Goal: Information Seeking & Learning: Check status

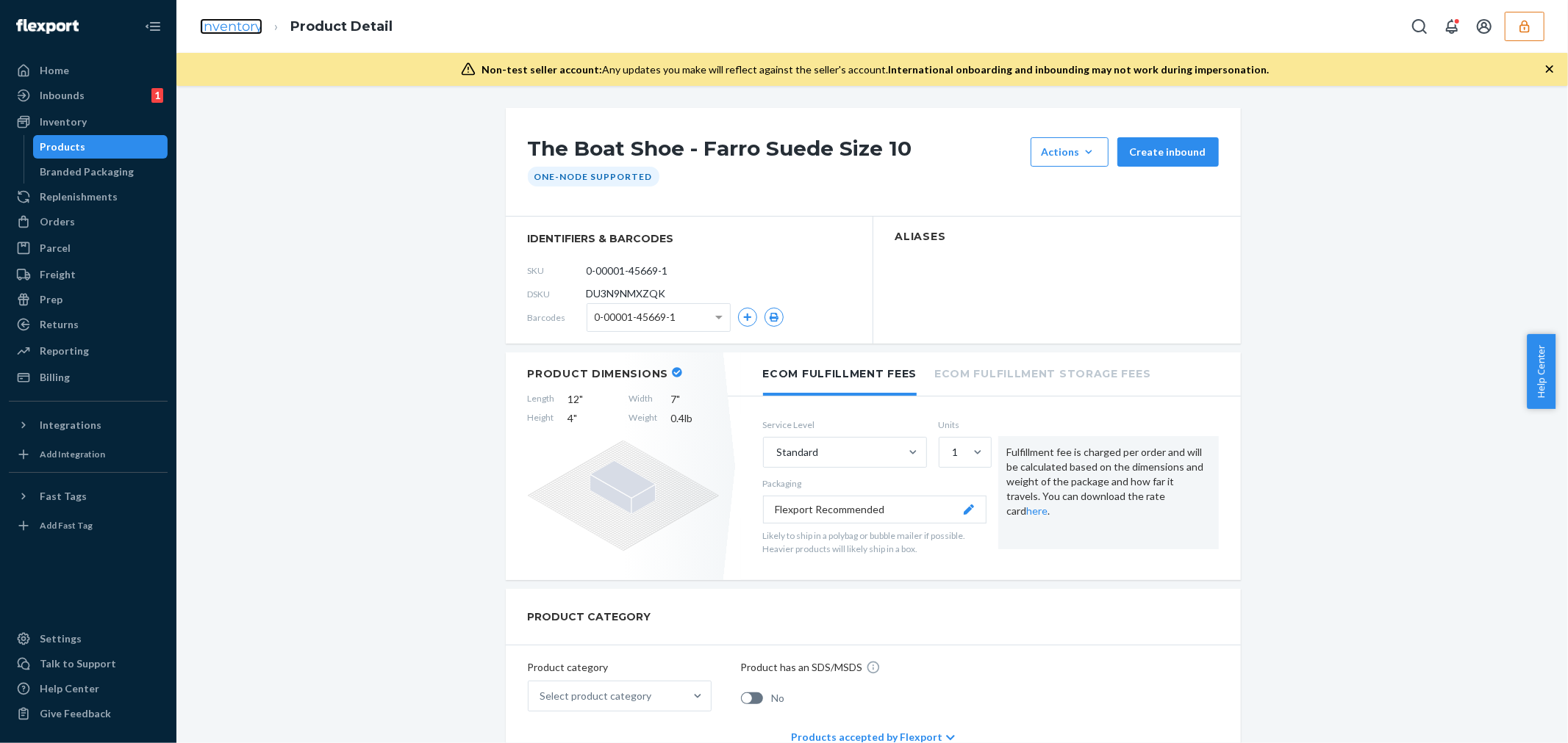
click at [211, 32] on link "Inventory" at bounding box center [231, 27] width 63 height 16
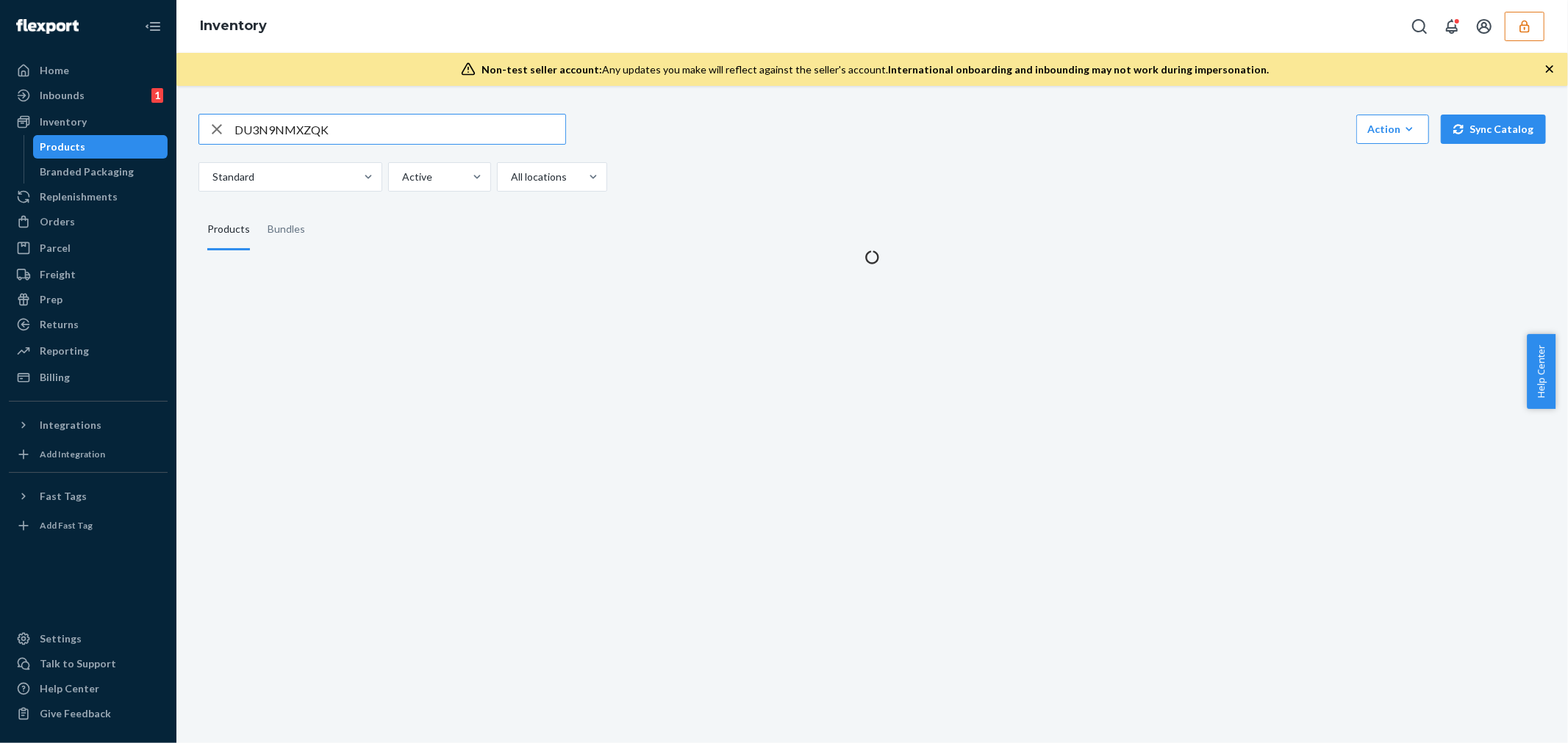
click at [261, 135] on input "DU3N9NMXZQK" at bounding box center [399, 130] width 331 height 29
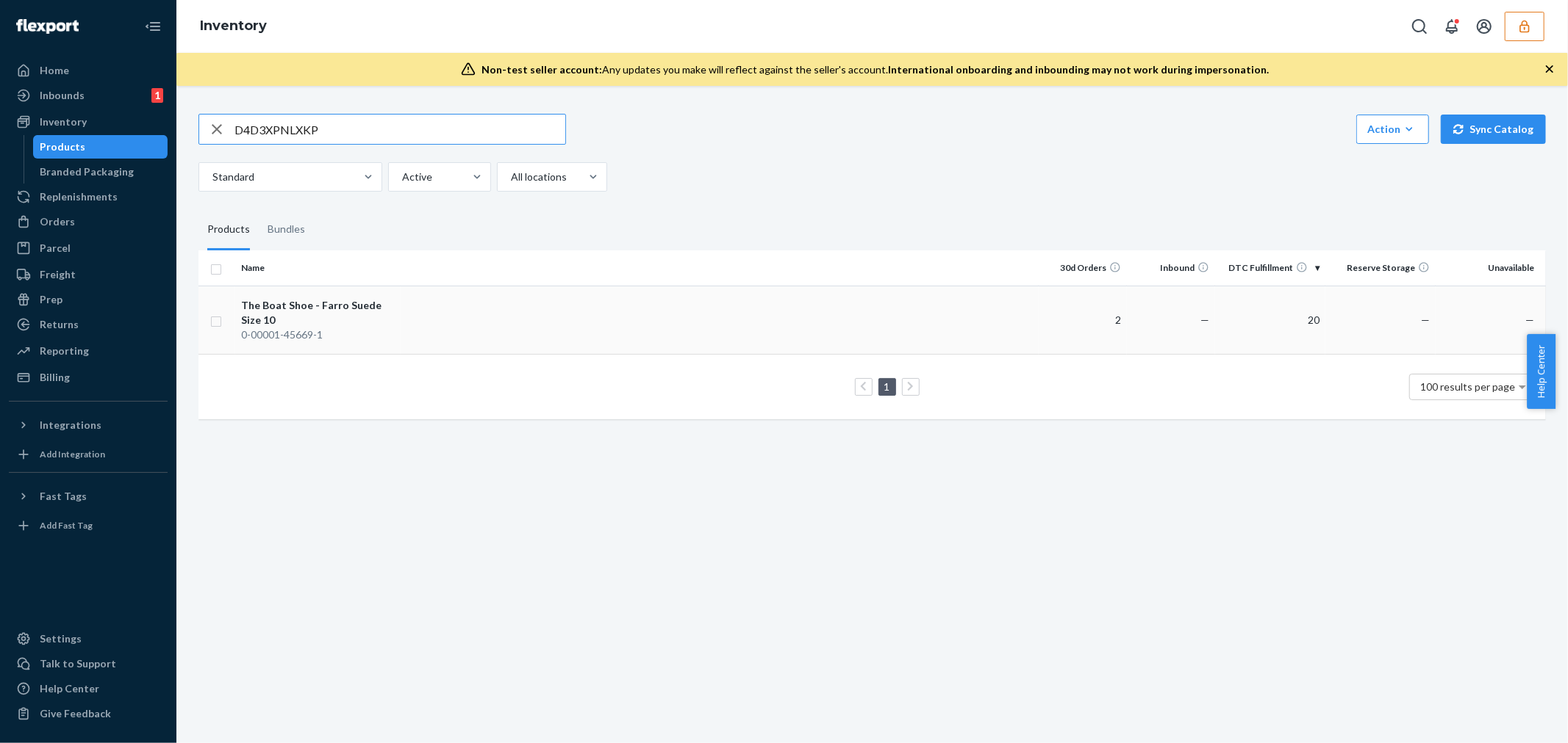
type input "D4D3XPNLXKP"
click at [369, 313] on div "The Boat Shoe - Farro Suede Size 10" at bounding box center [318, 313] width 153 height 29
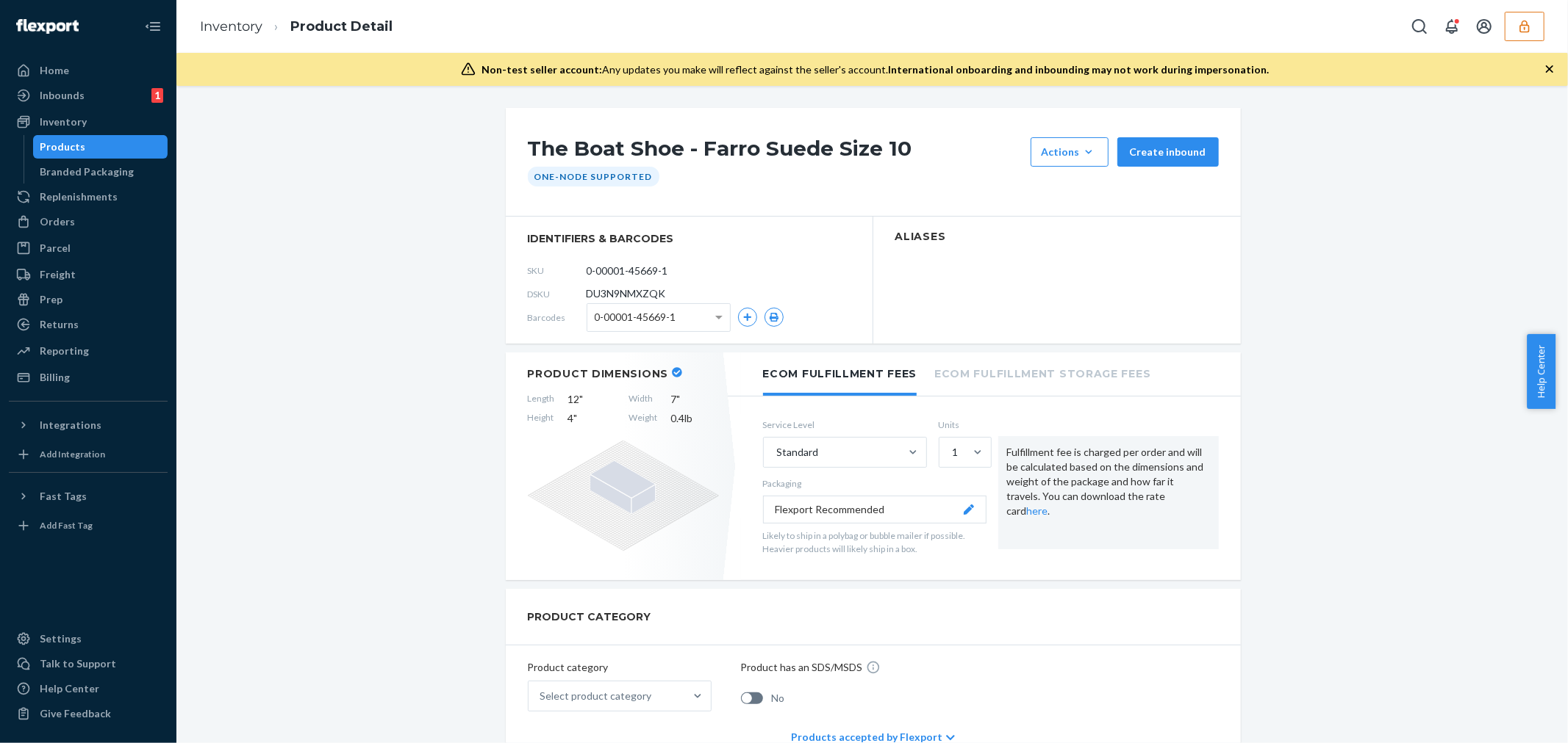
click at [542, 138] on h1 "The Boat Shoe - Farro Suede Size 10" at bounding box center [775, 152] width 495 height 29
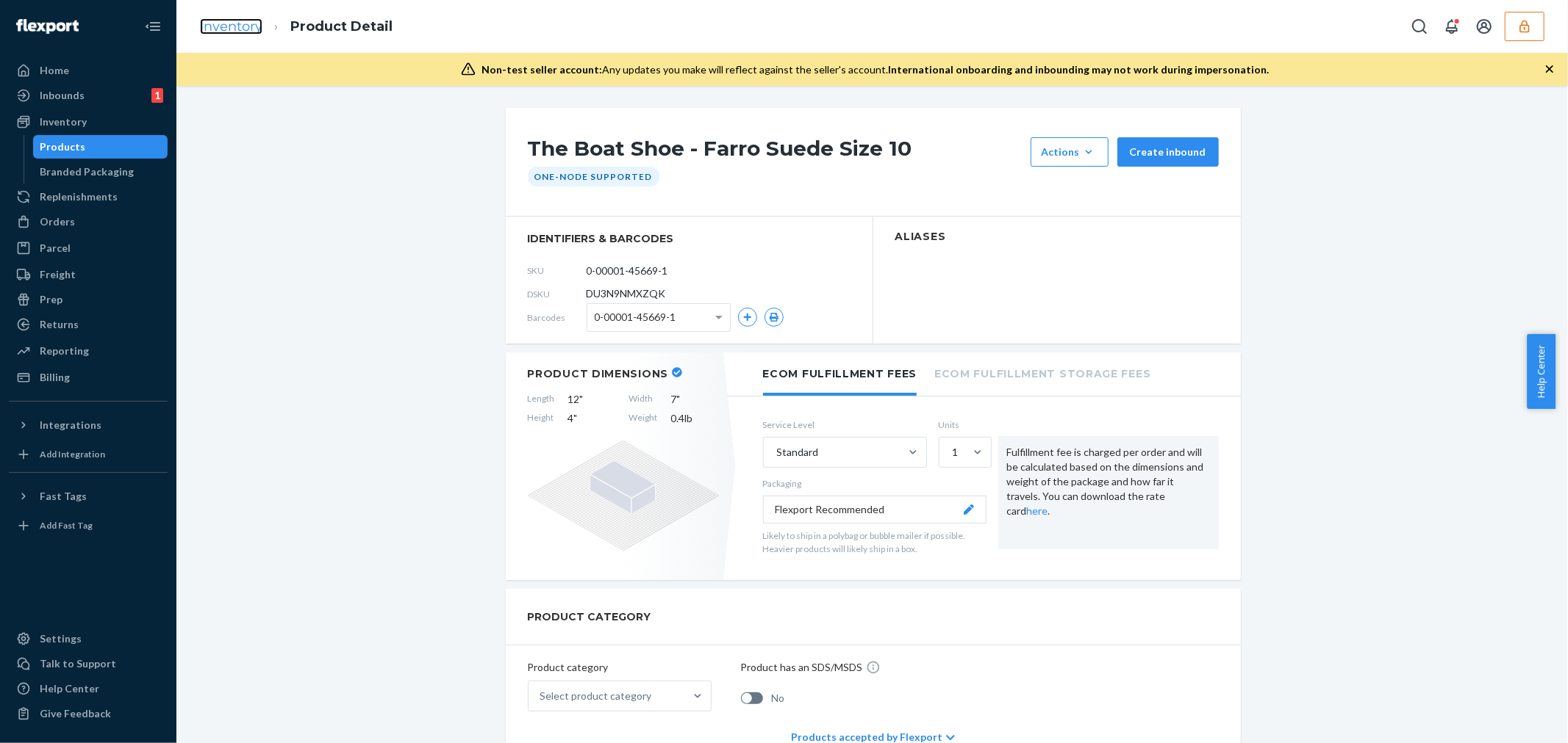
click at [215, 19] on link "Inventory" at bounding box center [231, 27] width 63 height 16
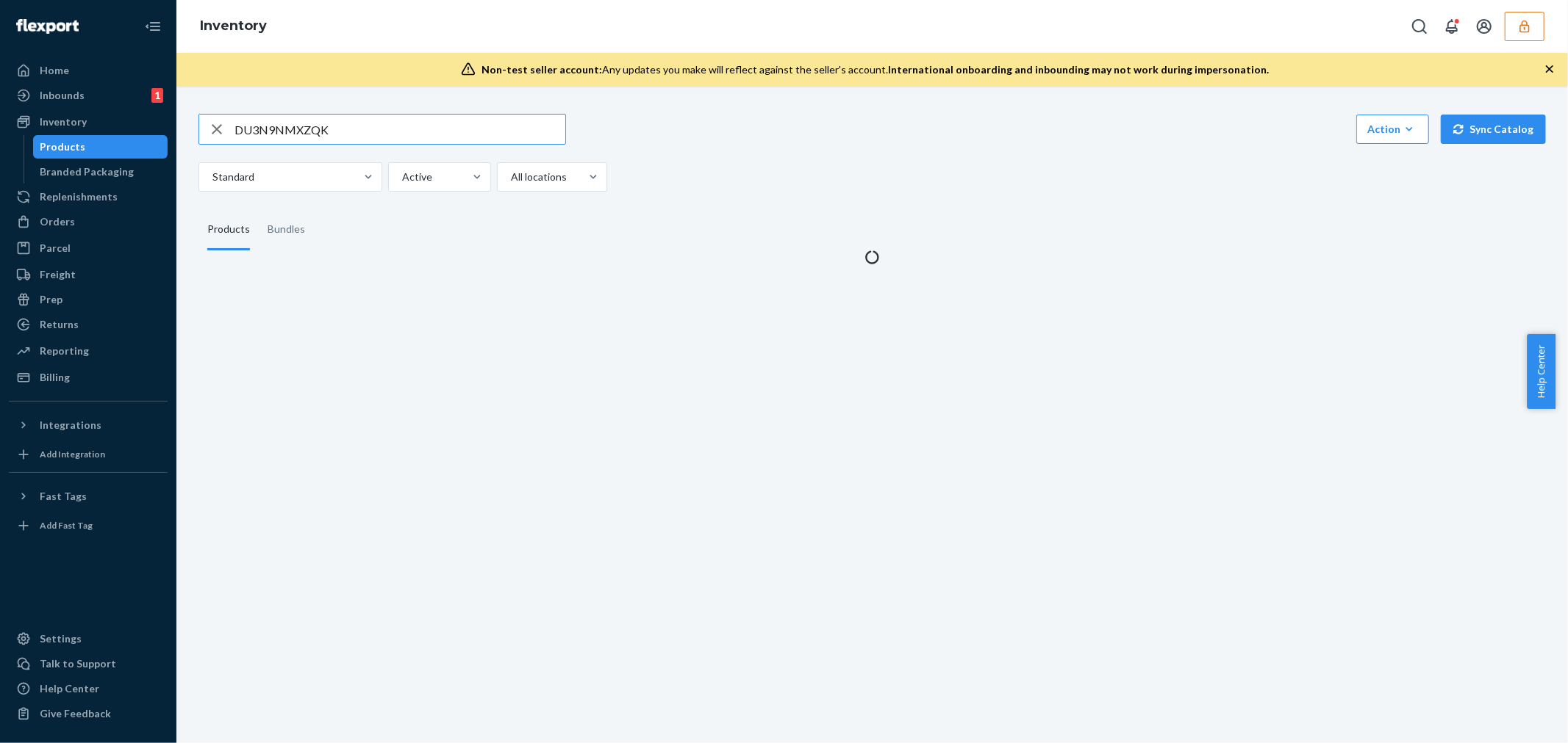
click at [283, 127] on input "DU3N9NMXZQK" at bounding box center [399, 130] width 331 height 29
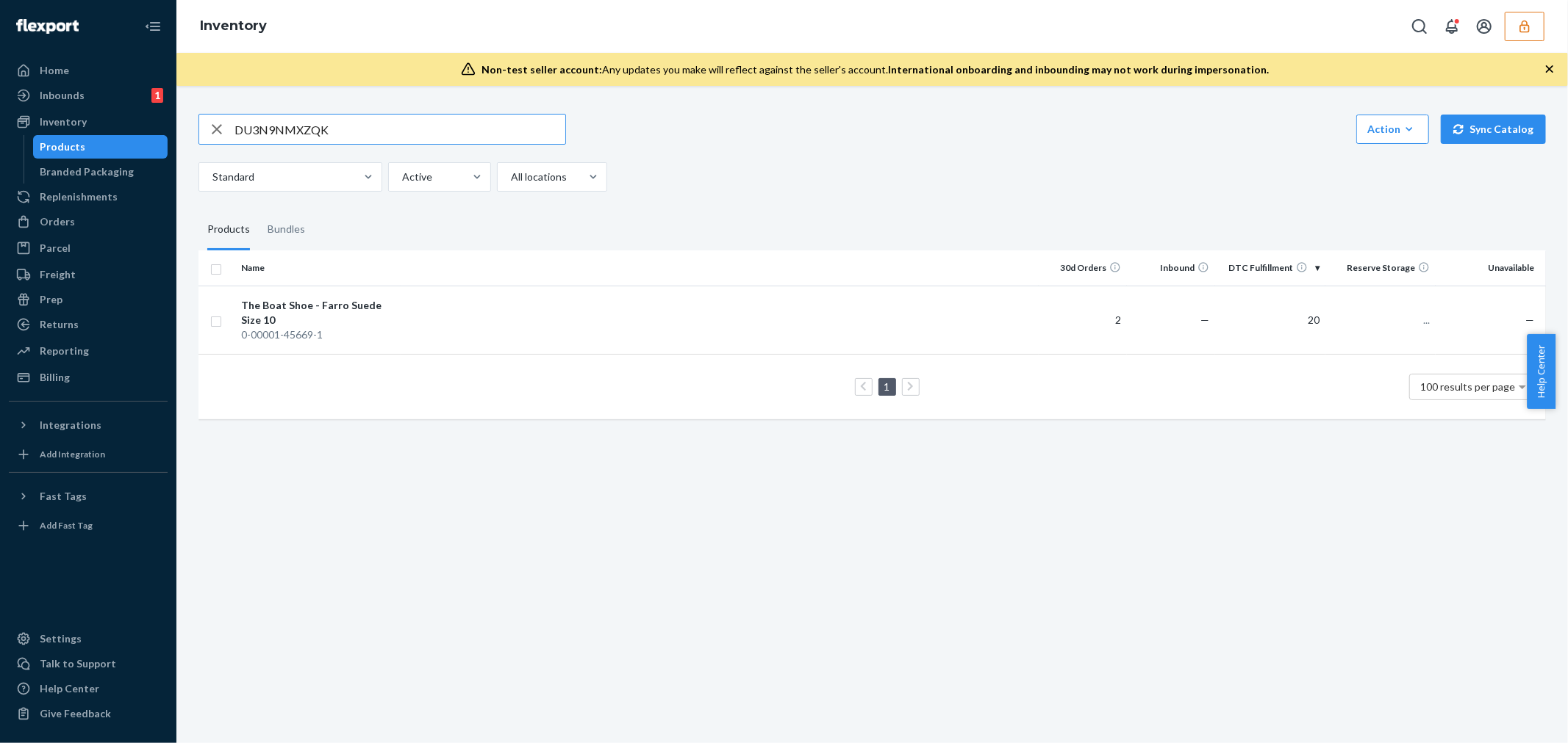
click at [283, 127] on input "DU3N9NMXZQK" at bounding box center [399, 130] width 331 height 29
type input "D4D3XPNLXKP"
click at [359, 311] on div "The Cocoon Coat in Wool - [PERSON_NAME] Large" at bounding box center [318, 313] width 153 height 29
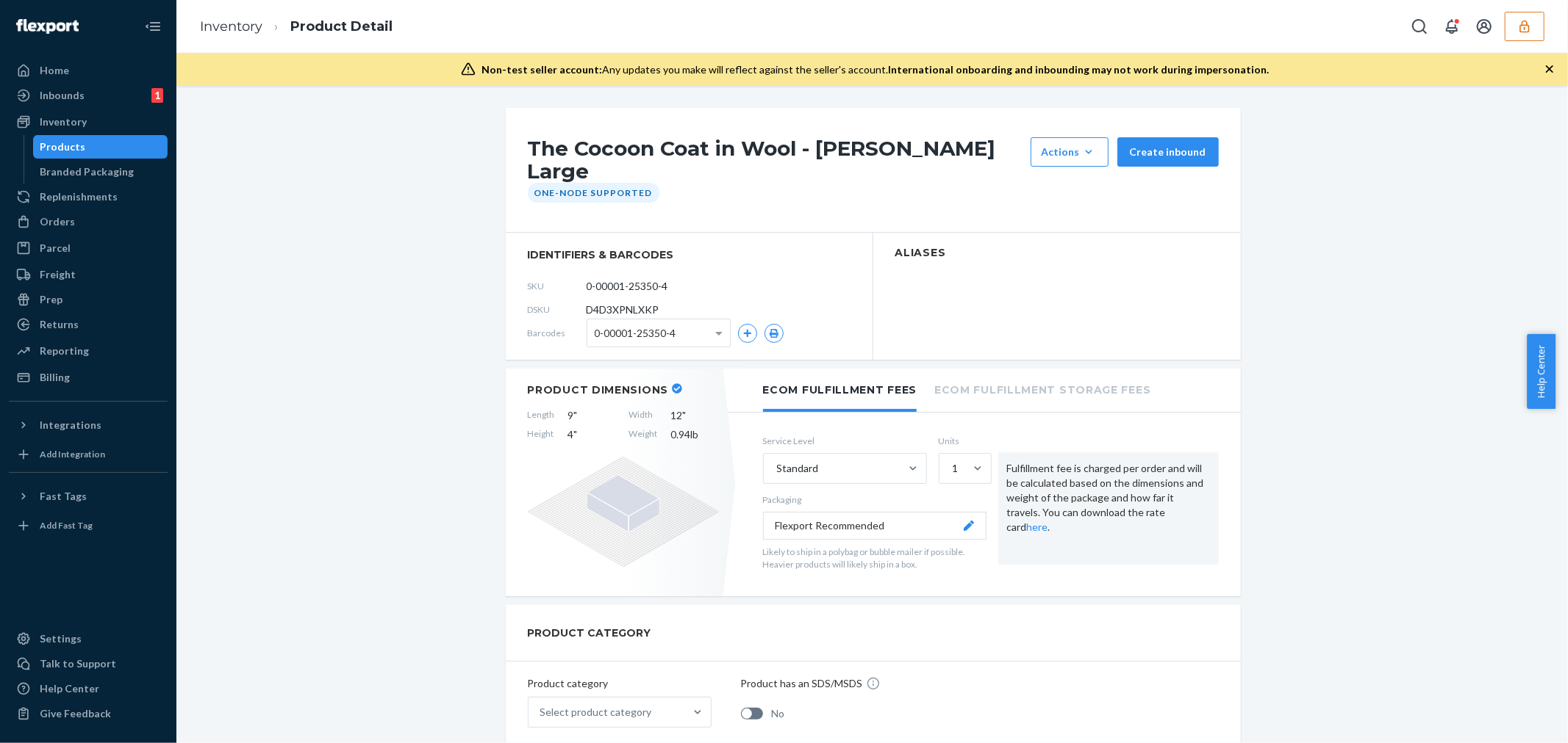
click at [545, 155] on h1 "The Cocoon Coat in Wool - [PERSON_NAME] Large" at bounding box center [775, 161] width 495 height 46
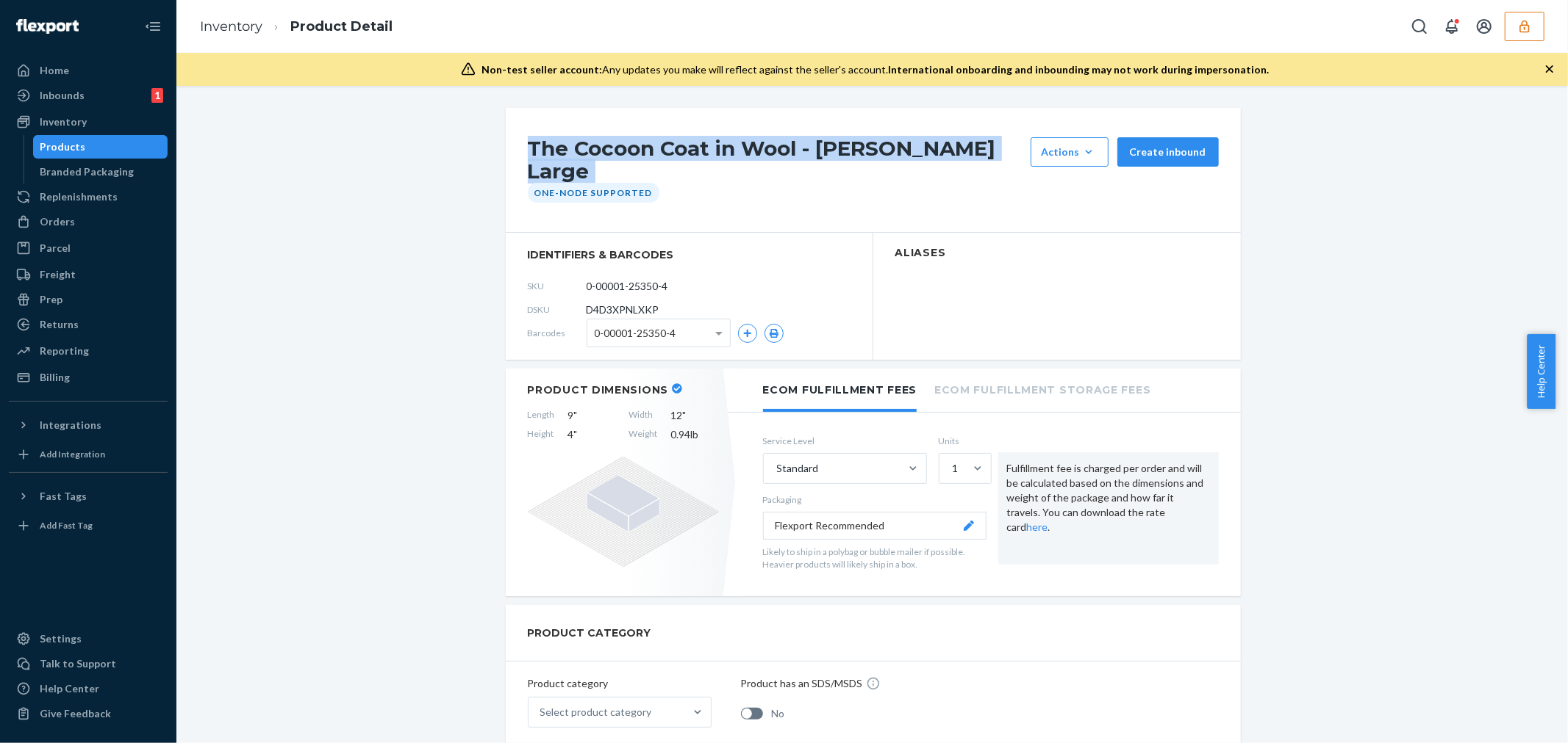
click at [545, 155] on h1 "The Cocoon Coat in Wool - [PERSON_NAME] Large" at bounding box center [775, 161] width 495 height 46
drag, startPoint x: 545, startPoint y: 155, endPoint x: 524, endPoint y: 172, distance: 27.0
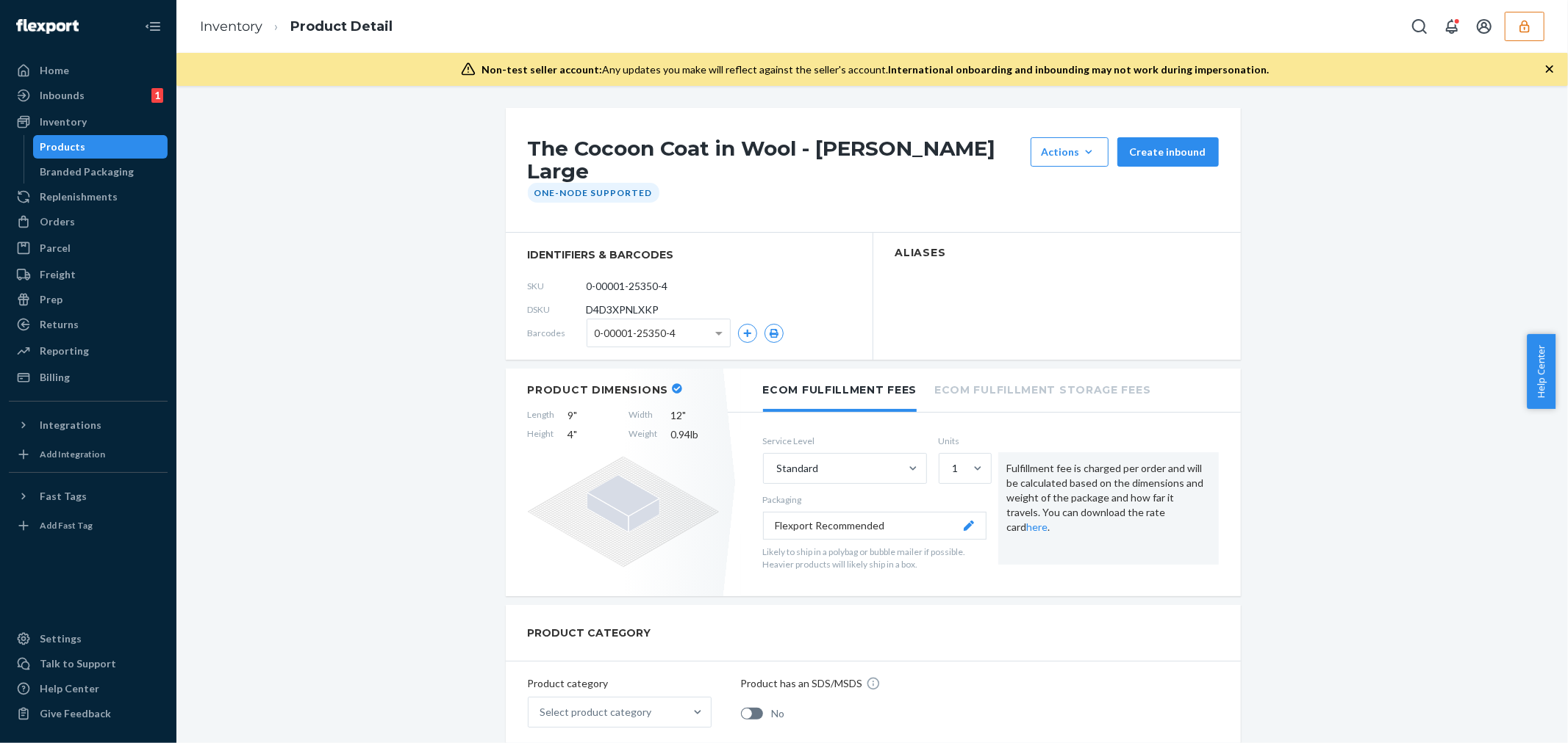
click at [568, 163] on h1 "The Cocoon Coat in Wool - [PERSON_NAME] Large" at bounding box center [775, 161] width 495 height 46
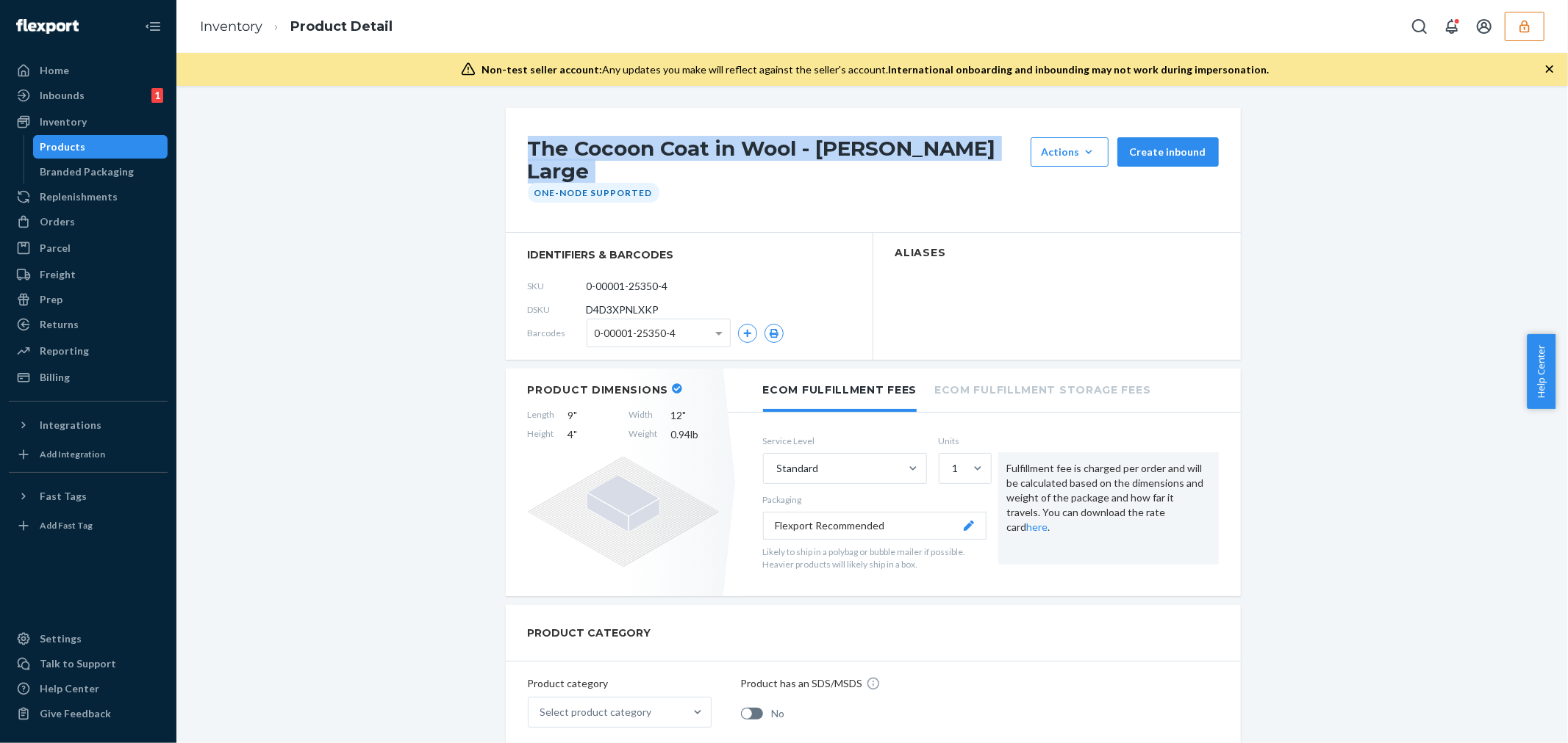
click at [568, 163] on h1 "The Cocoon Coat in Wool - [PERSON_NAME] Large" at bounding box center [775, 161] width 495 height 46
click at [218, 27] on link "Inventory" at bounding box center [231, 27] width 63 height 16
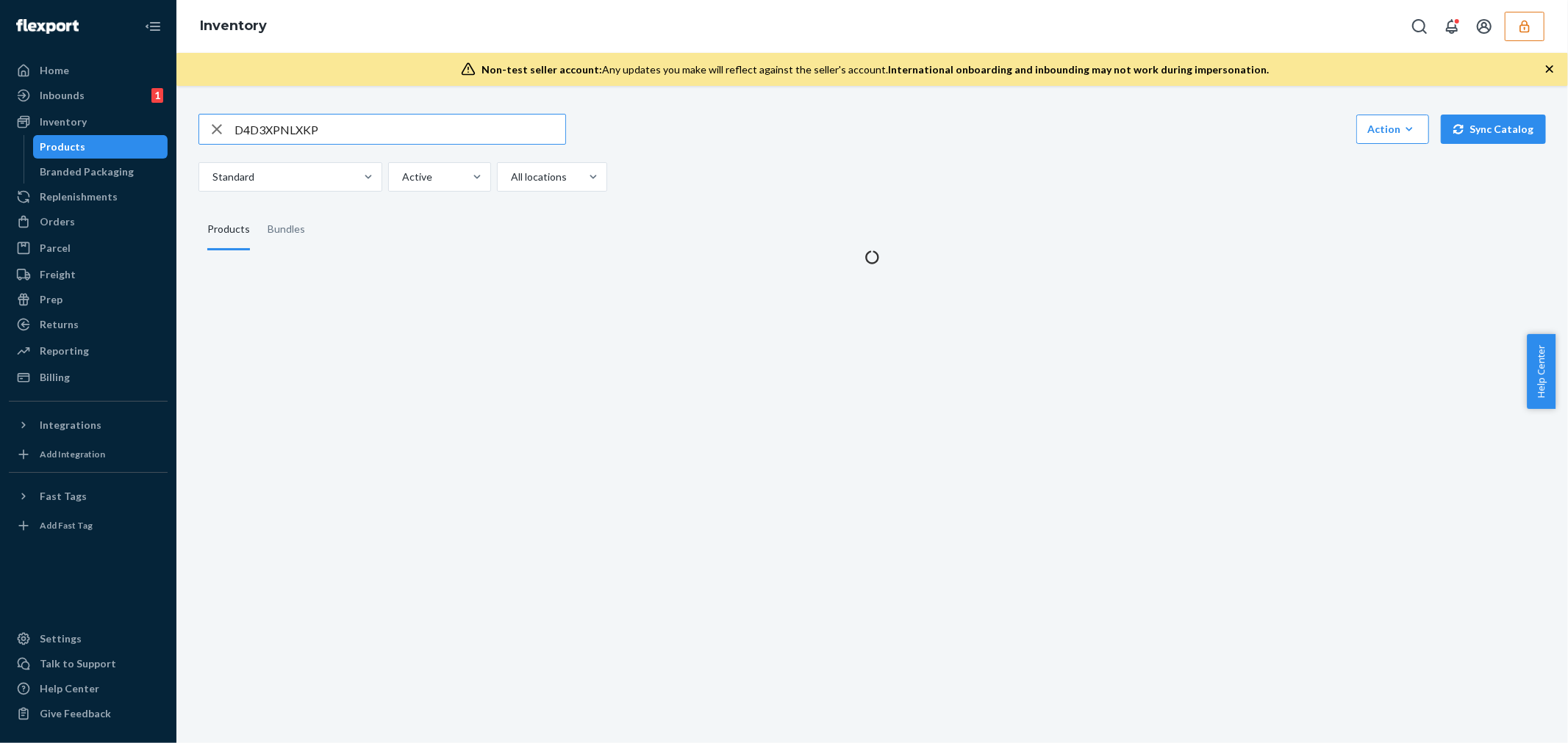
click at [267, 125] on input "D4D3XPNLXKP" at bounding box center [399, 130] width 331 height 29
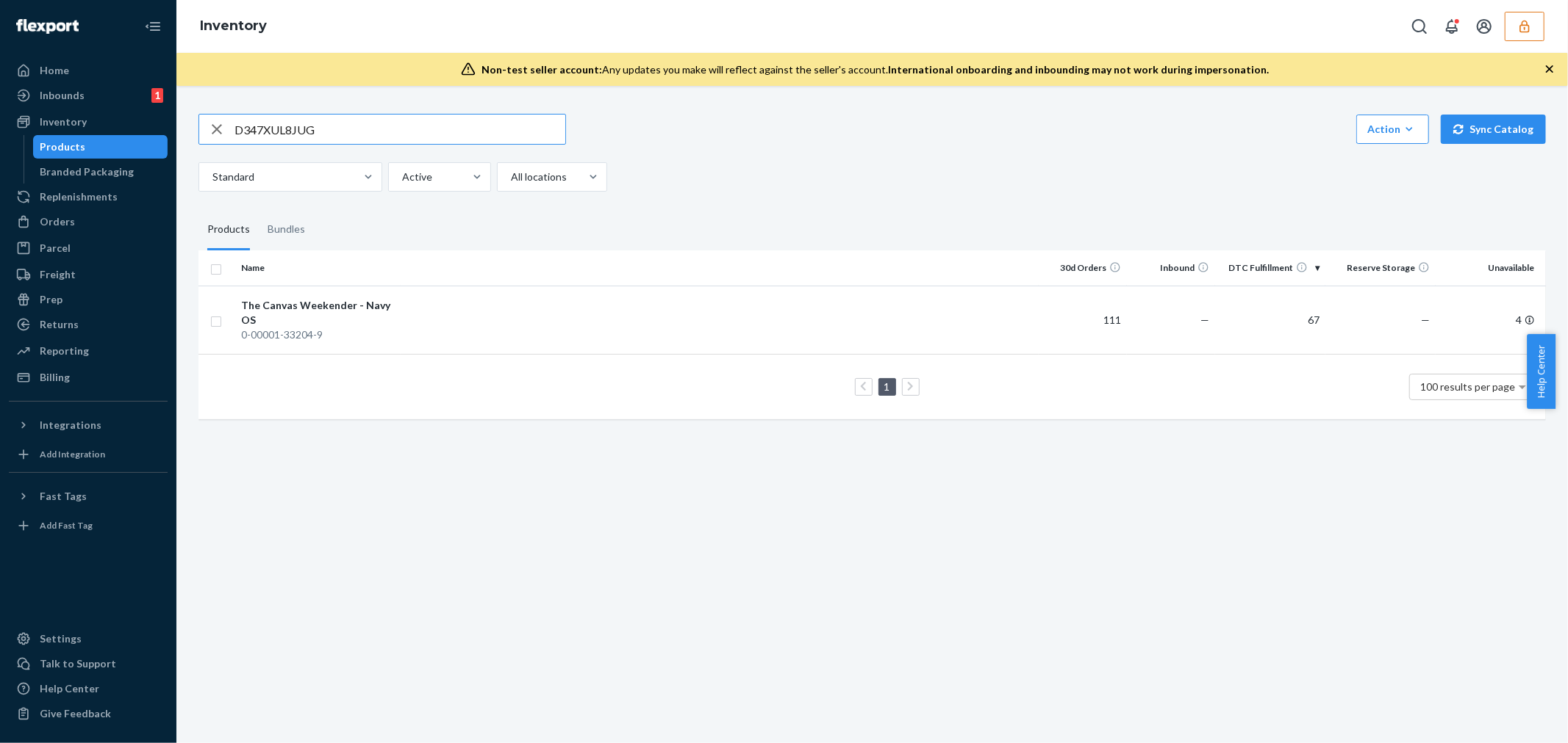
click at [295, 128] on input "D347XUL8JUG" at bounding box center [399, 130] width 331 height 29
paste input "VN4ZUCNEC"
click at [275, 119] on input "D3VN4ZUCNEC" at bounding box center [399, 130] width 331 height 29
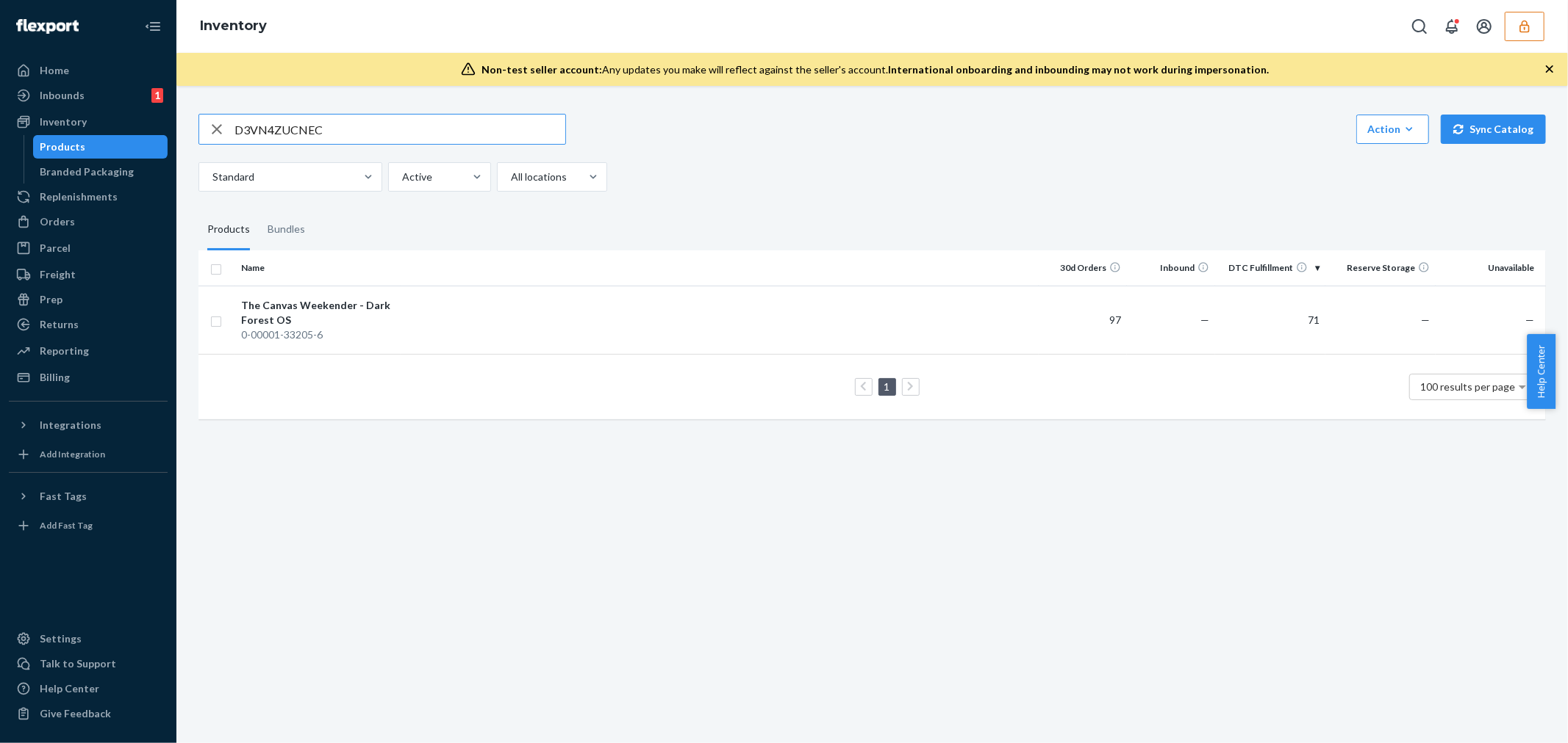
paste input "5DUF3CBC8Q"
type input "D5DUF3CBC8Q"
click at [343, 328] on div "0-00001-25366-5" at bounding box center [318, 335] width 153 height 15
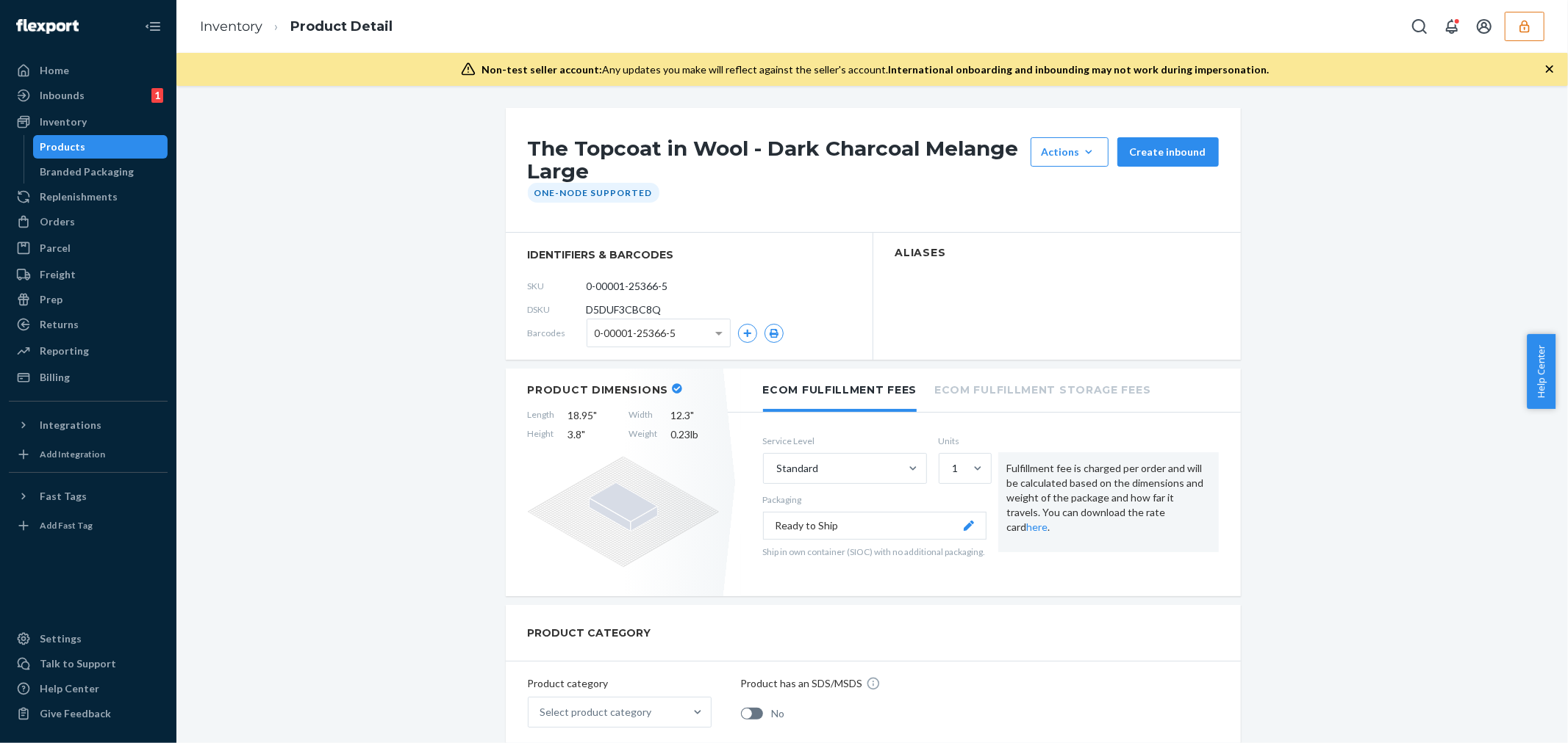
click at [528, 149] on h1 "The Topcoat in Wool - Dark Charcoal Melange Large" at bounding box center [775, 161] width 495 height 46
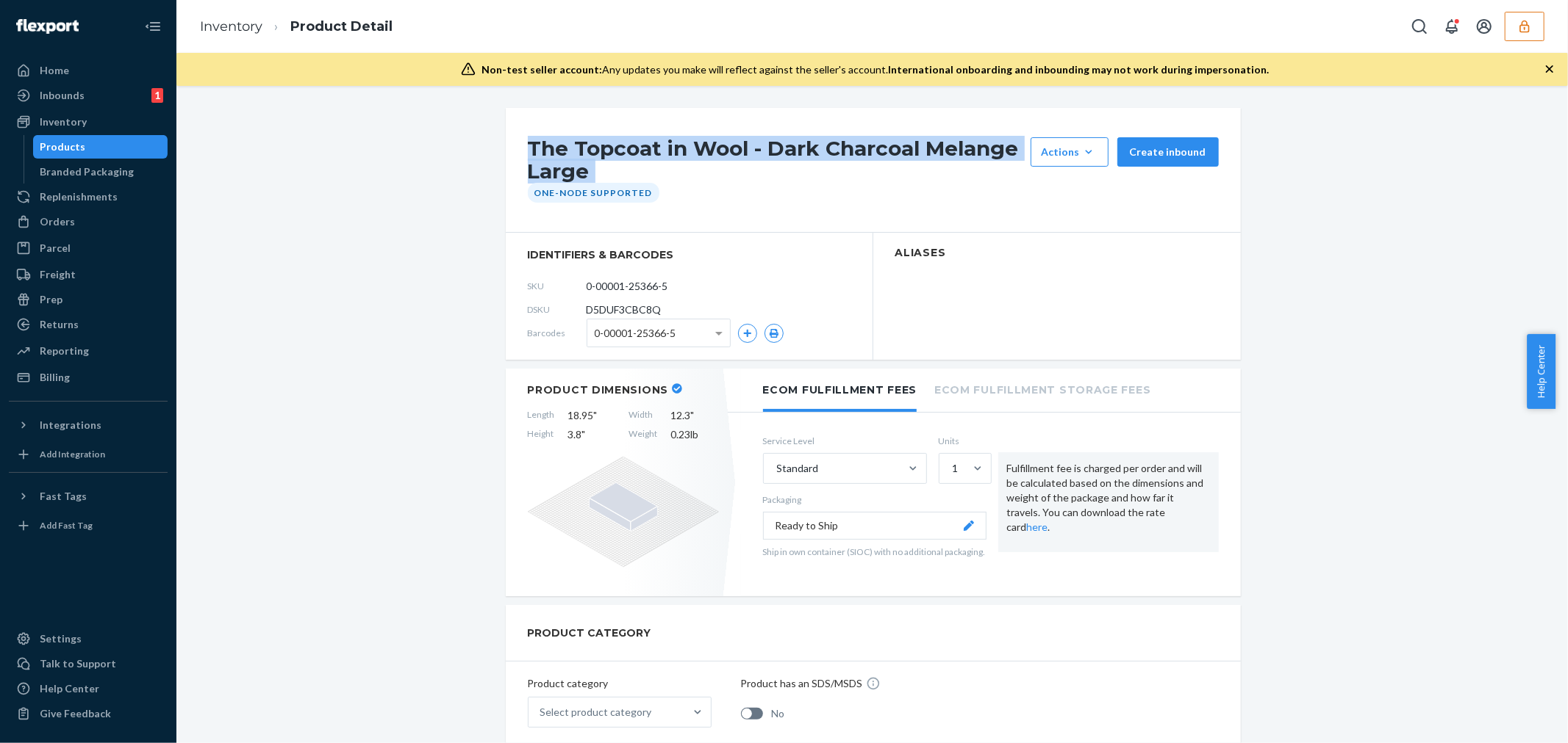
click at [528, 149] on h1 "The Topcoat in Wool - Dark Charcoal Melange Large" at bounding box center [775, 161] width 495 height 46
click at [243, 33] on link "Inventory" at bounding box center [231, 27] width 63 height 16
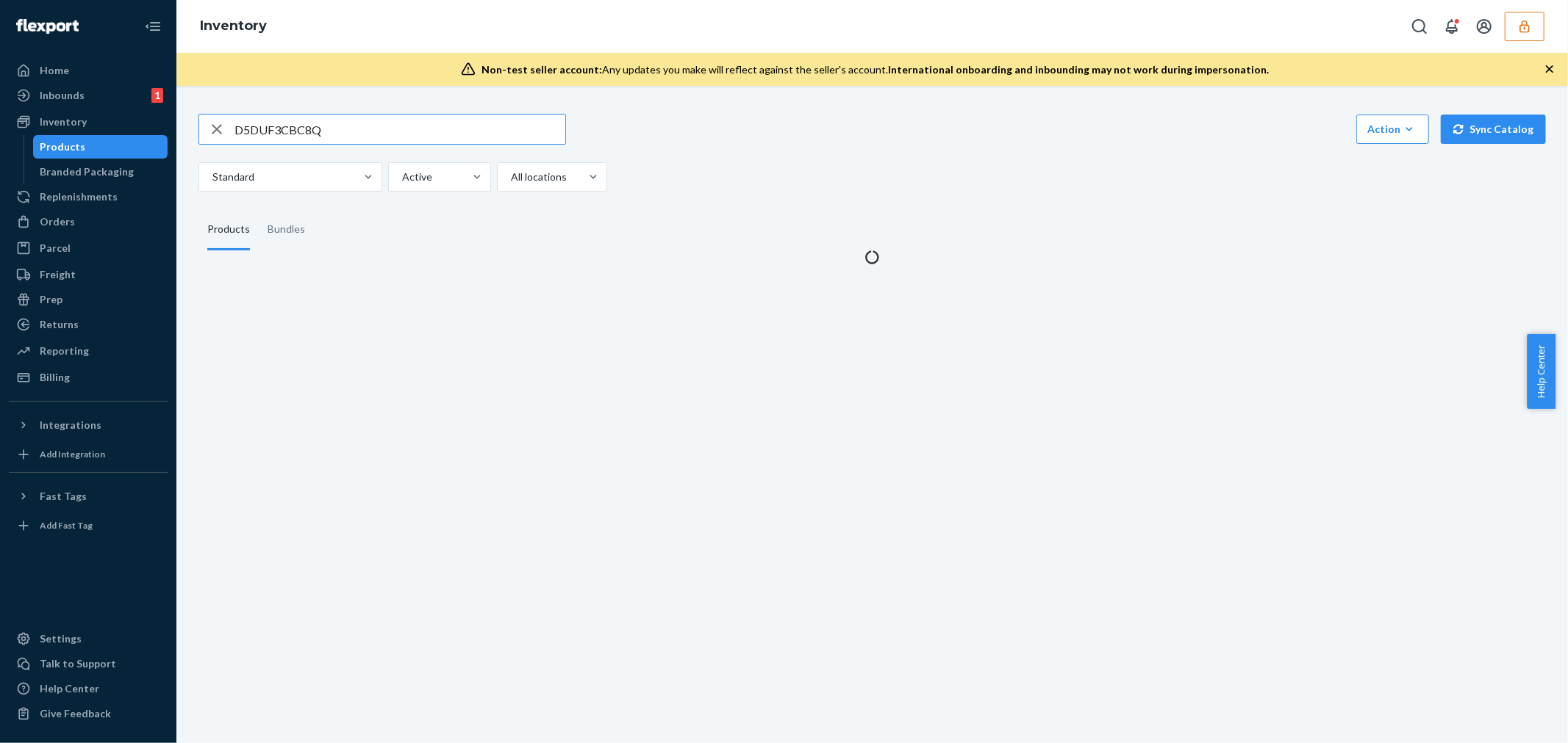
click at [281, 127] on input "D5DUF3CBC8Q" at bounding box center [399, 130] width 331 height 29
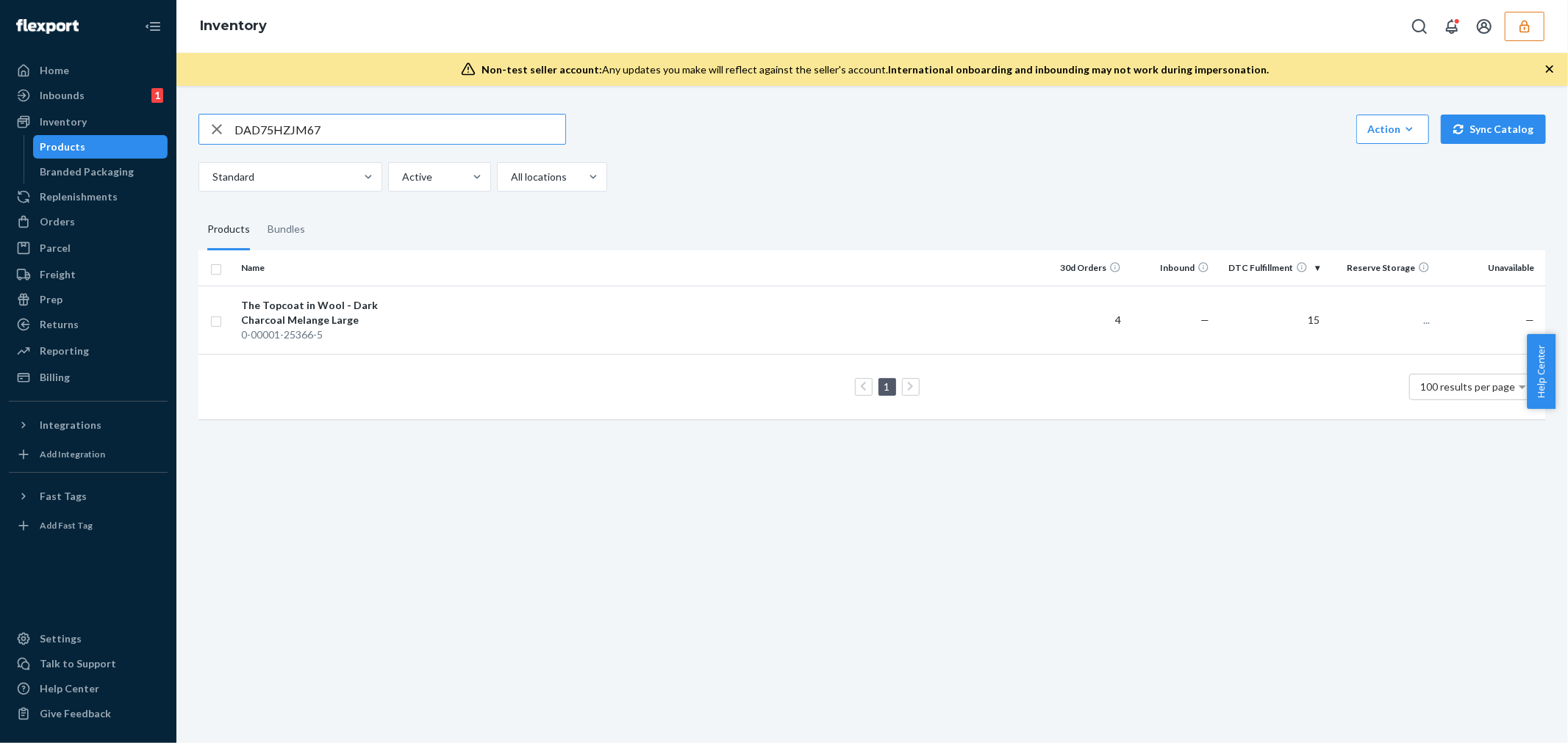
type input "DAD75HZJM67"
click at [315, 325] on div "The Topcoat in Wool - Black Large" at bounding box center [318, 313] width 153 height 29
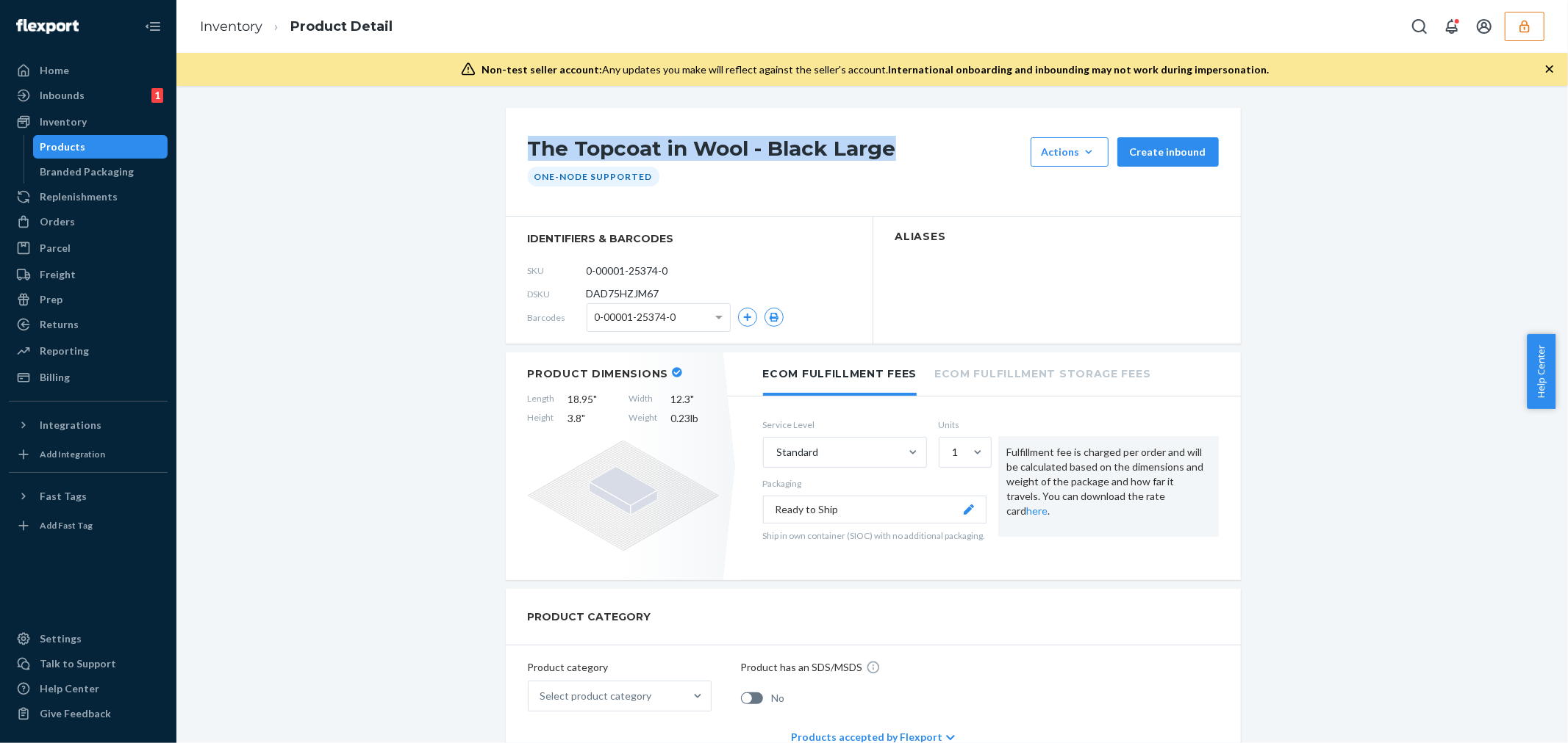
drag, startPoint x: 496, startPoint y: 133, endPoint x: 962, endPoint y: 107, distance: 466.7
